Goal: Navigation & Orientation: Find specific page/section

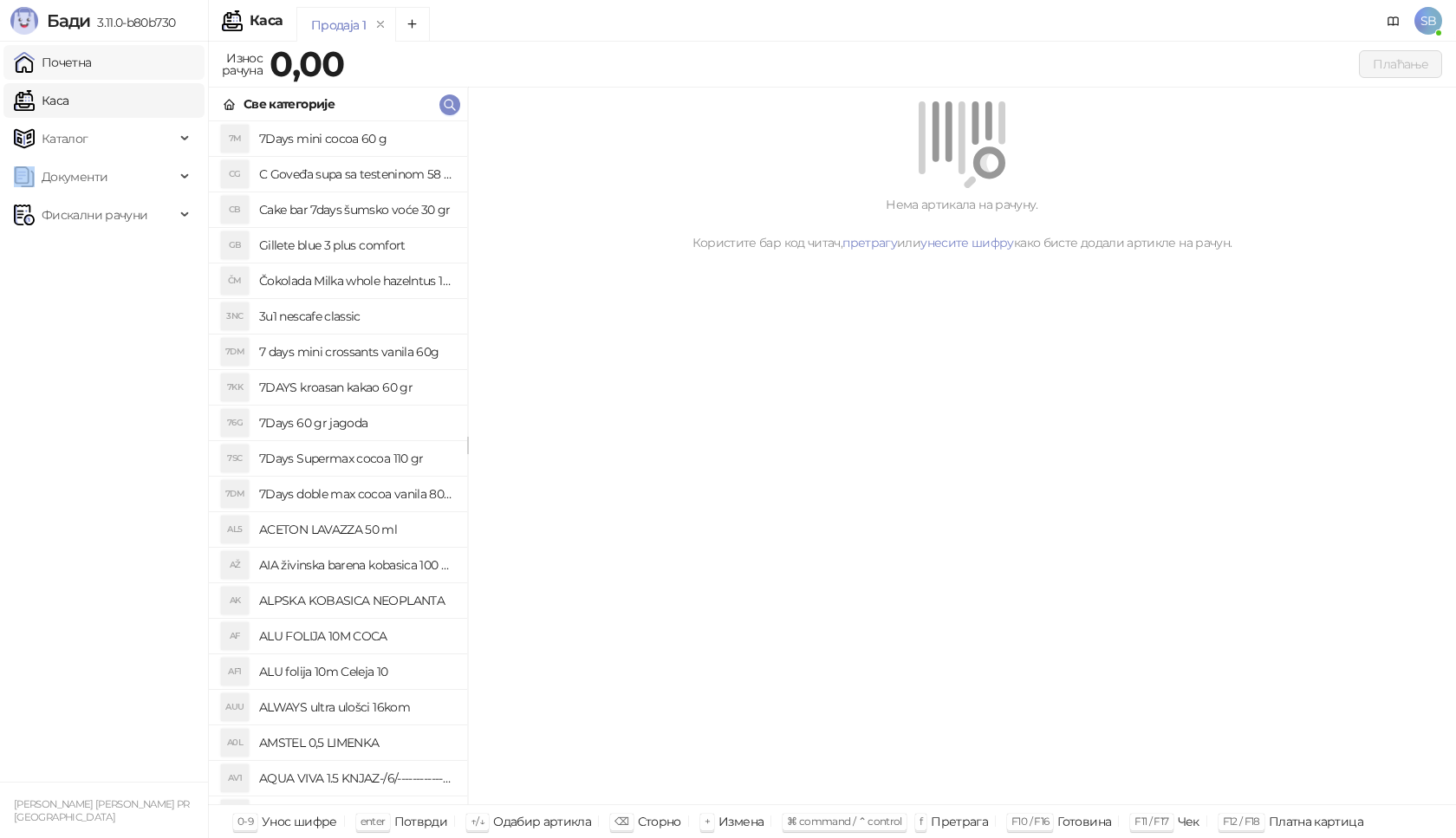
click at [59, 70] on link "Почетна" at bounding box center [52, 62] width 78 height 34
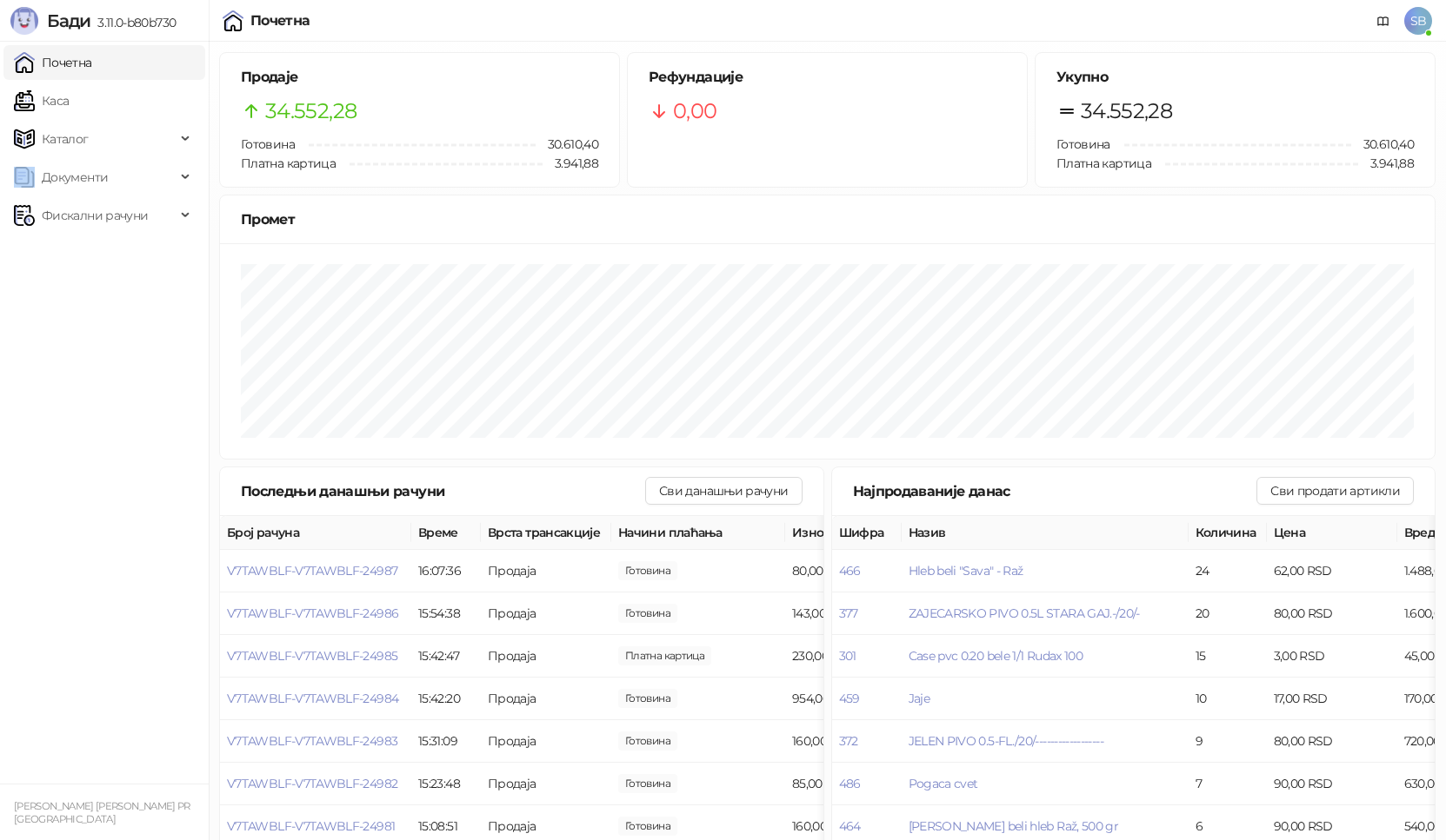
click at [52, 57] on link "Почетна" at bounding box center [53, 63] width 78 height 34
click at [52, 100] on link "Каса" at bounding box center [41, 101] width 54 height 34
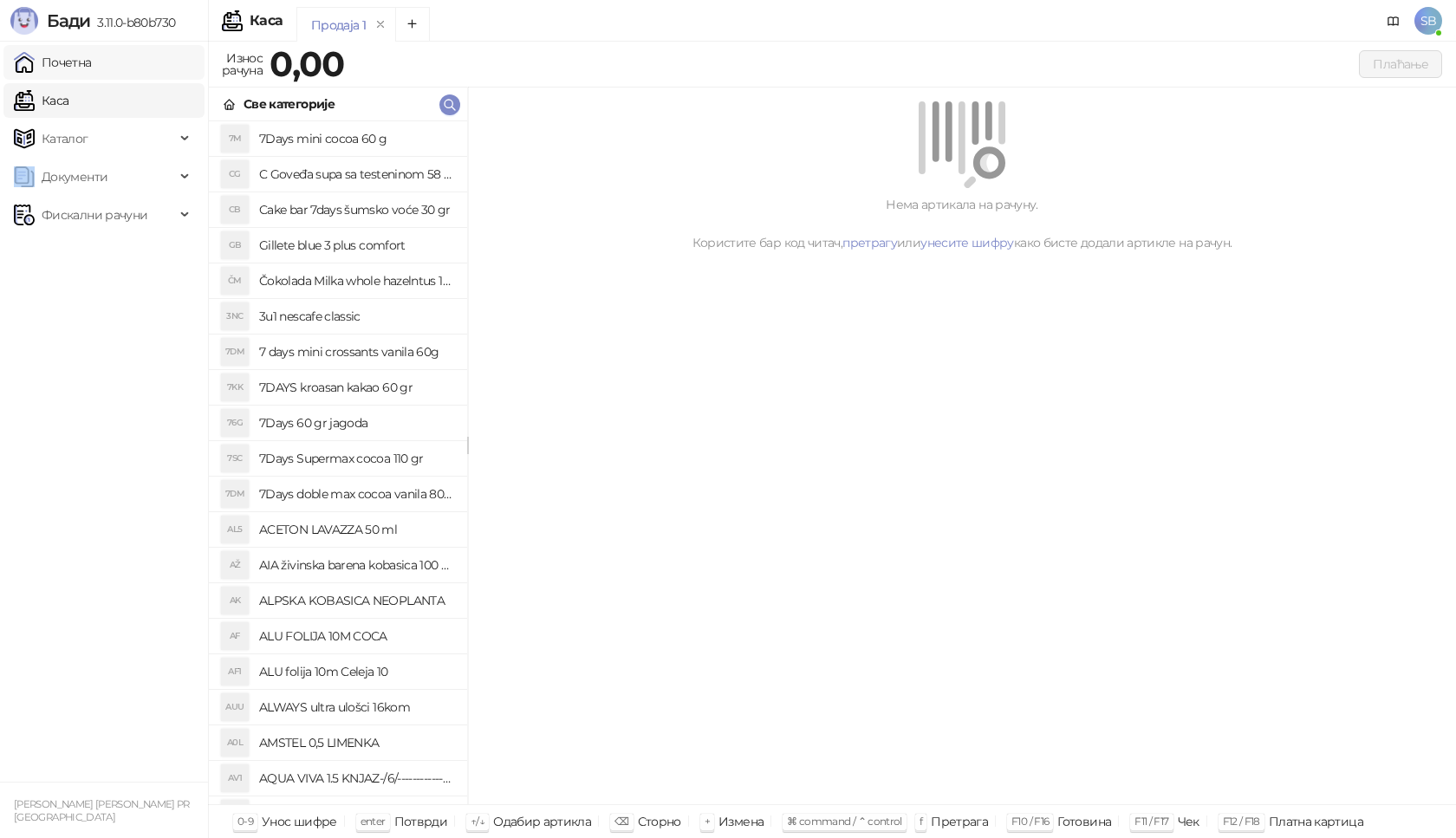
click at [45, 66] on link "Почетна" at bounding box center [52, 62] width 78 height 34
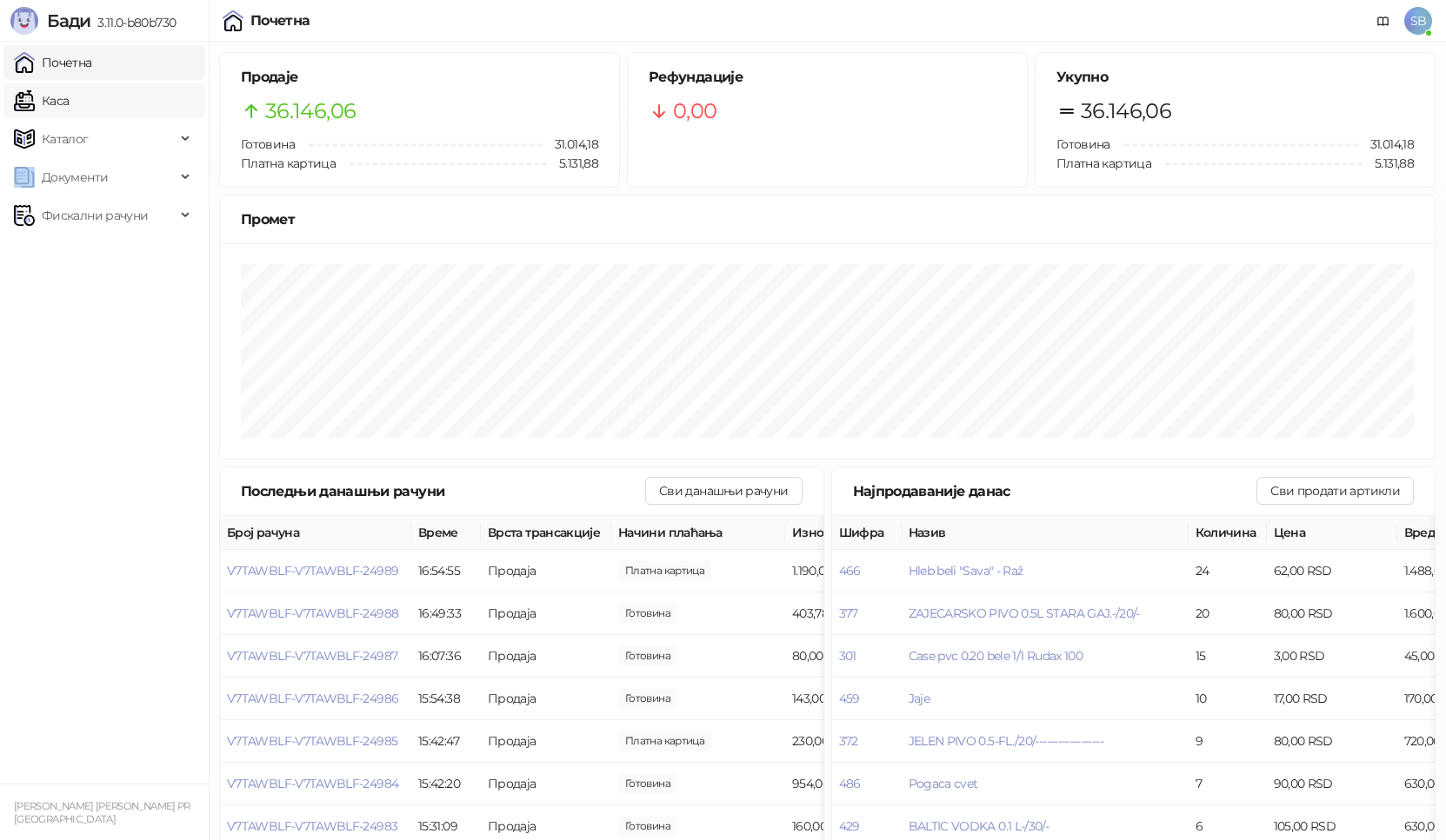
click at [69, 97] on link "Каса" at bounding box center [41, 101] width 54 height 34
click at [69, 98] on link "Каса" at bounding box center [41, 101] width 54 height 34
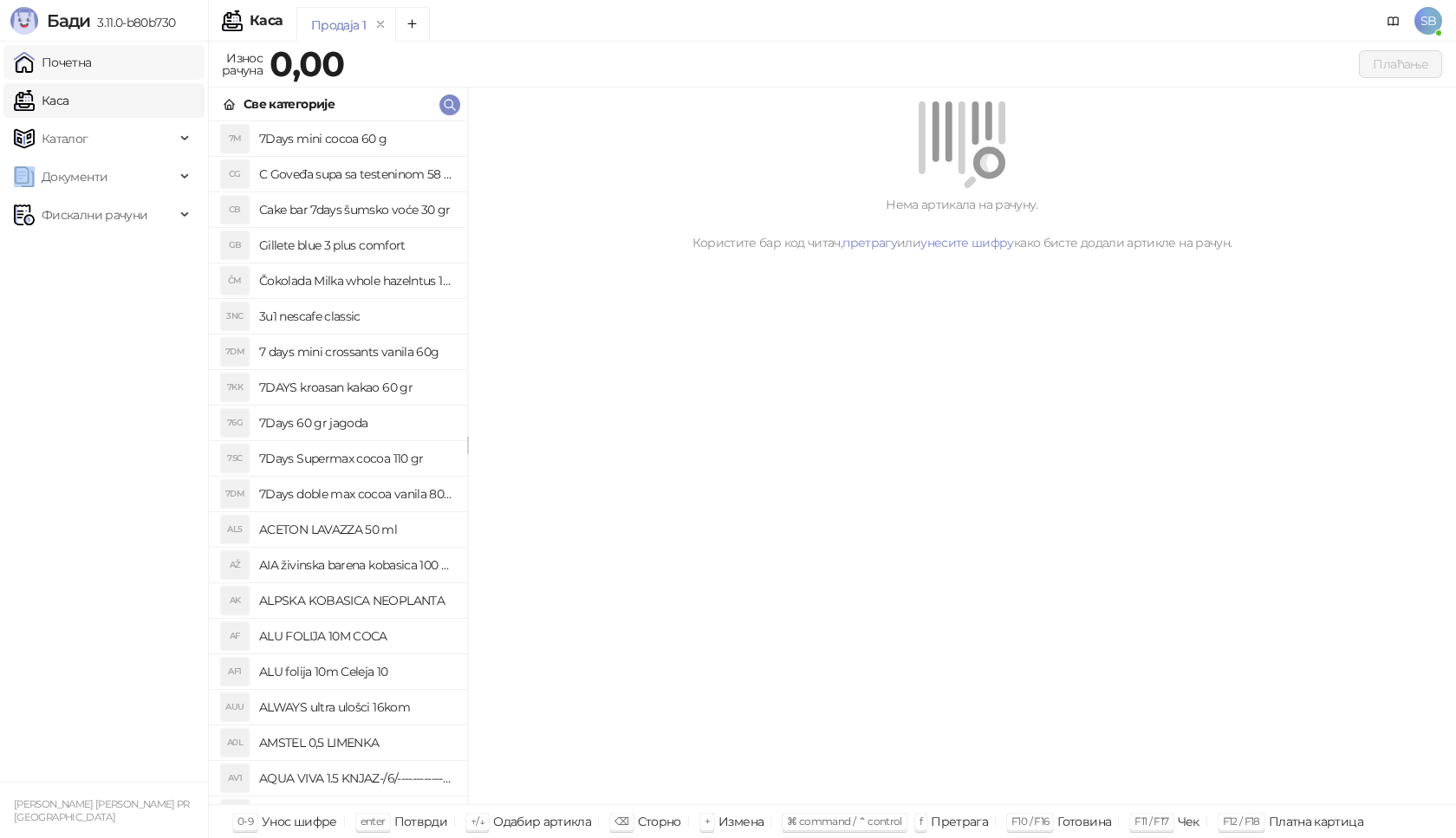
click at [63, 64] on link "Почетна" at bounding box center [52, 62] width 78 height 34
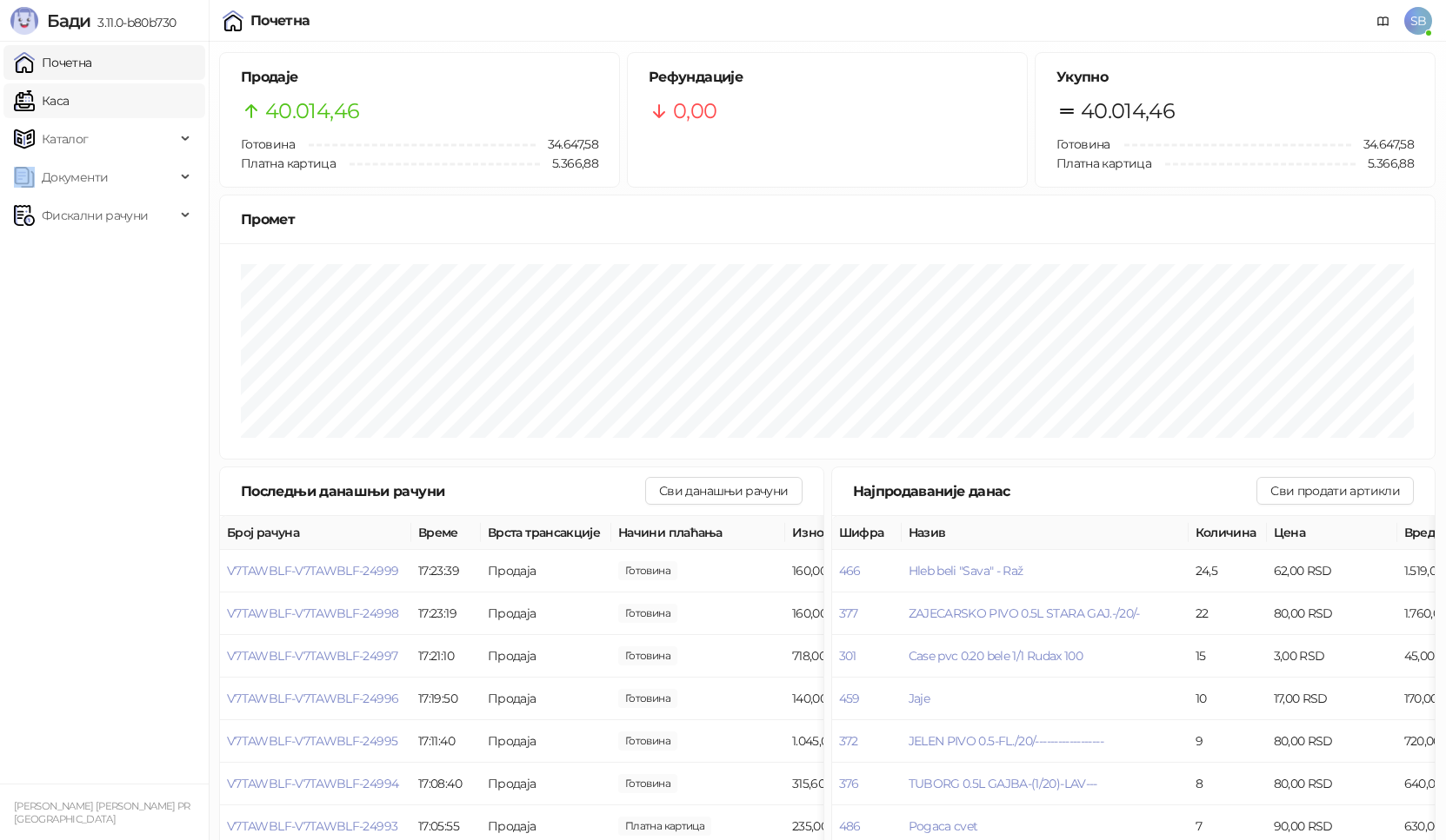
click at [60, 99] on link "Каса" at bounding box center [41, 101] width 54 height 34
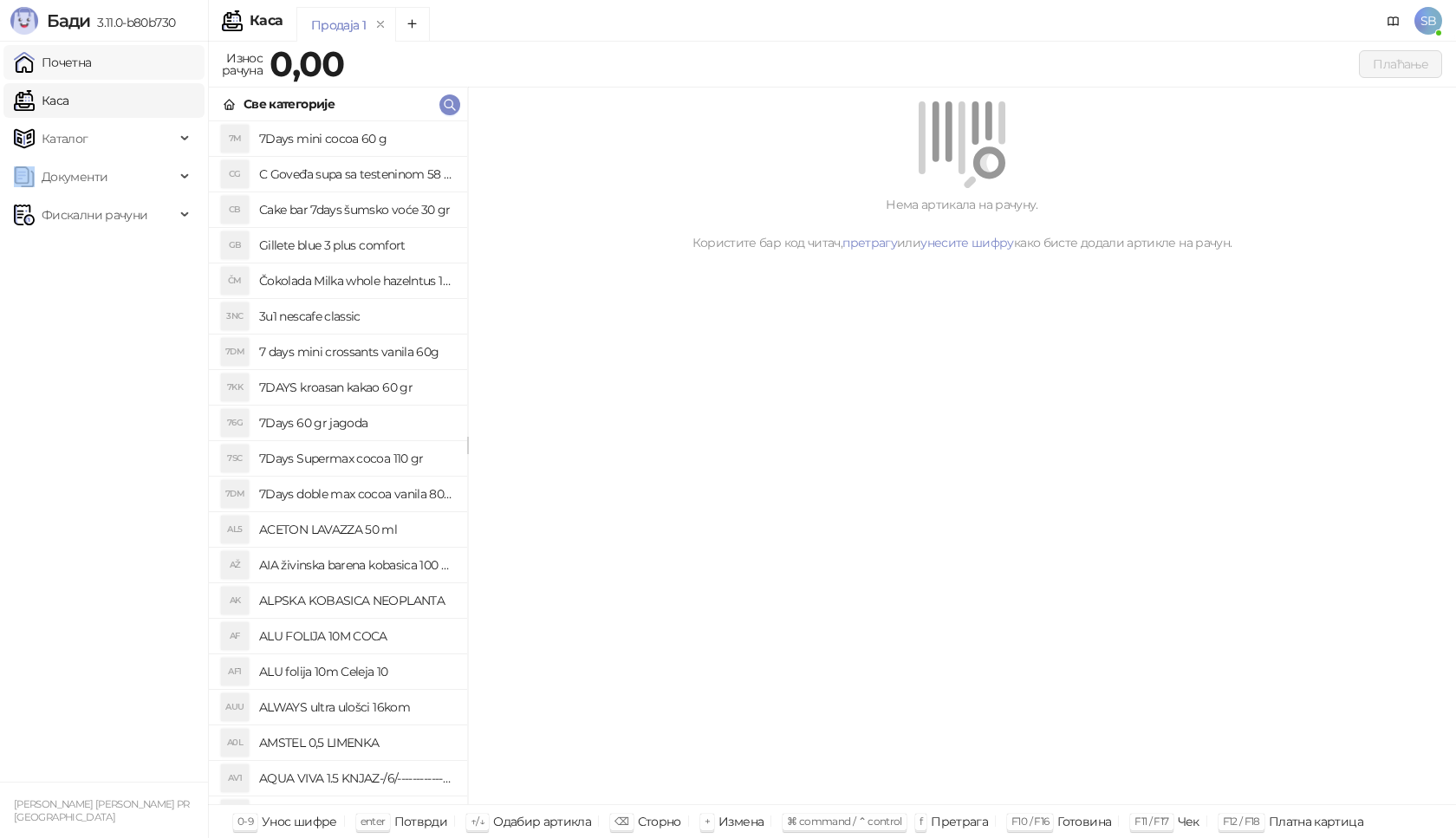
click at [63, 70] on link "Почетна" at bounding box center [52, 62] width 78 height 34
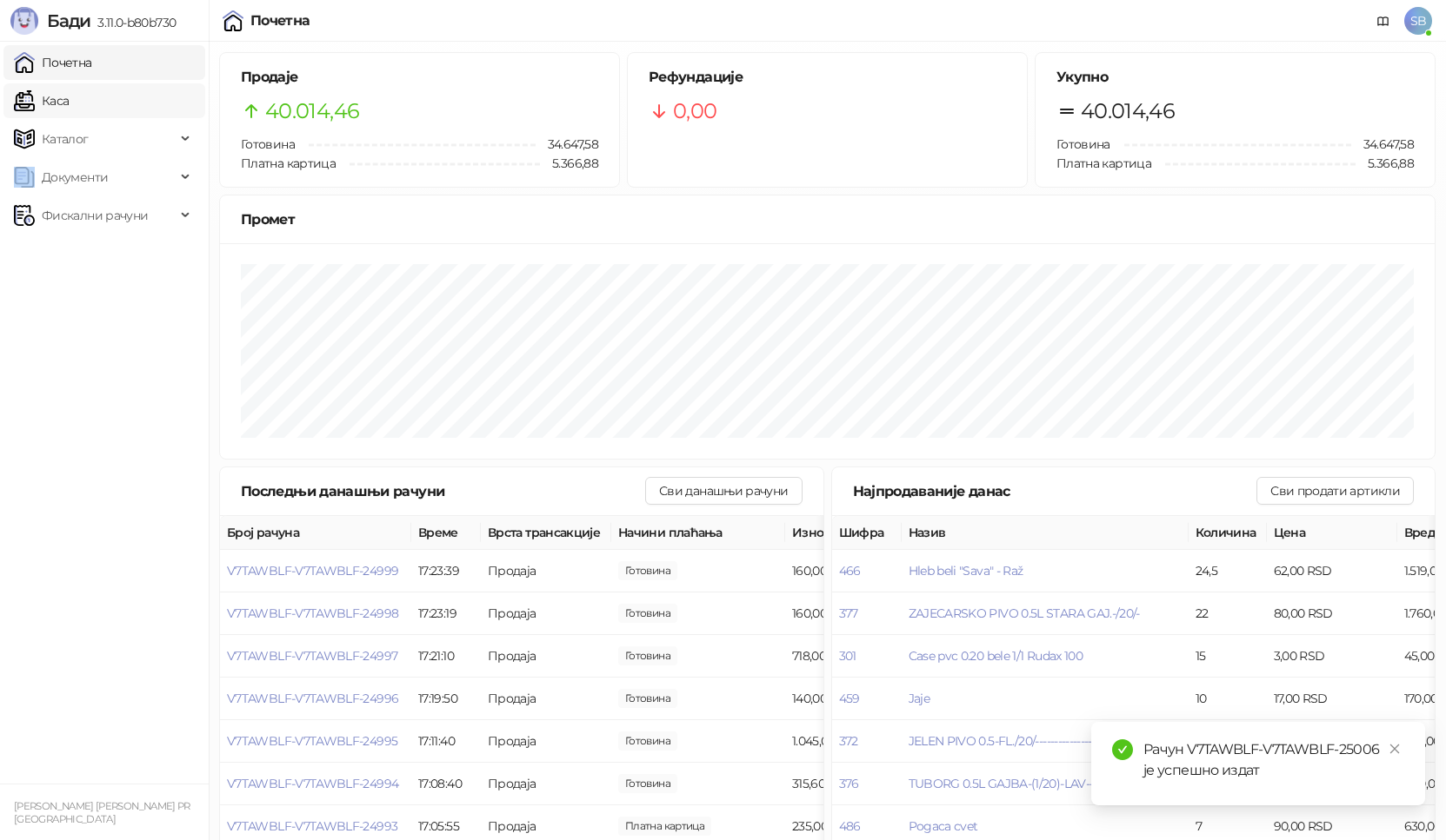
click at [62, 84] on link "Каса" at bounding box center [41, 101] width 54 height 34
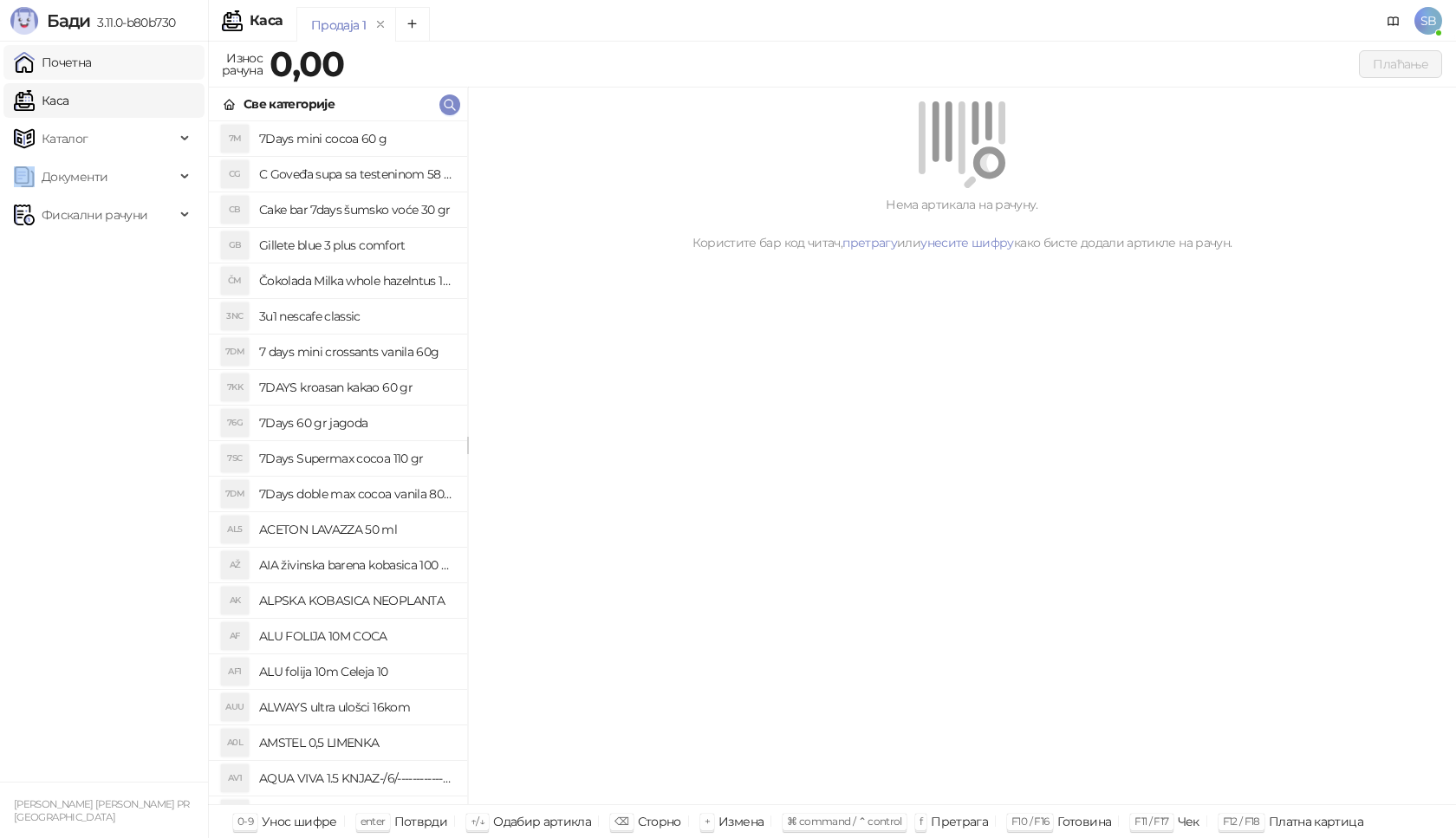
click at [64, 70] on link "Почетна" at bounding box center [52, 62] width 78 height 34
